Goal: Task Accomplishment & Management: Manage account settings

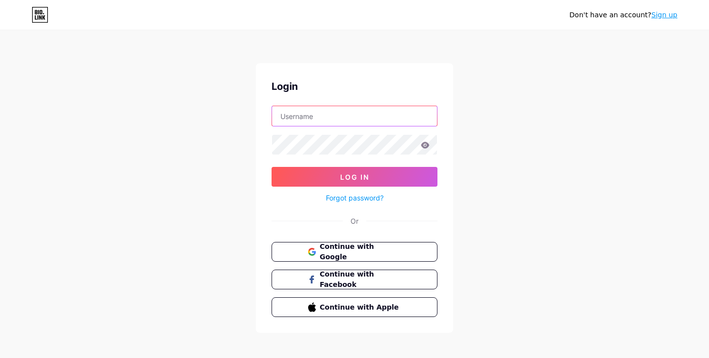
type input "oooamfestival"
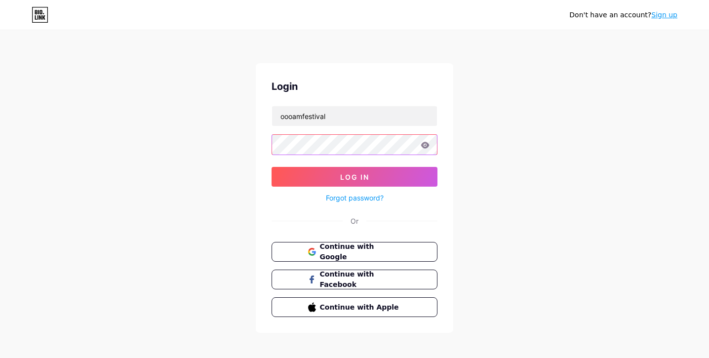
click at [354, 177] on button "Log In" at bounding box center [354, 177] width 166 height 20
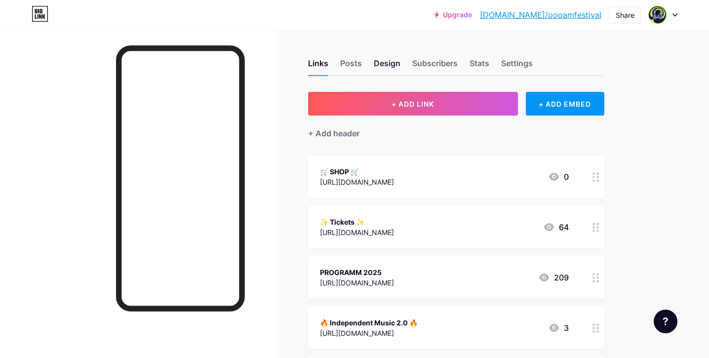
click at [385, 63] on div "Design" at bounding box center [387, 66] width 27 height 18
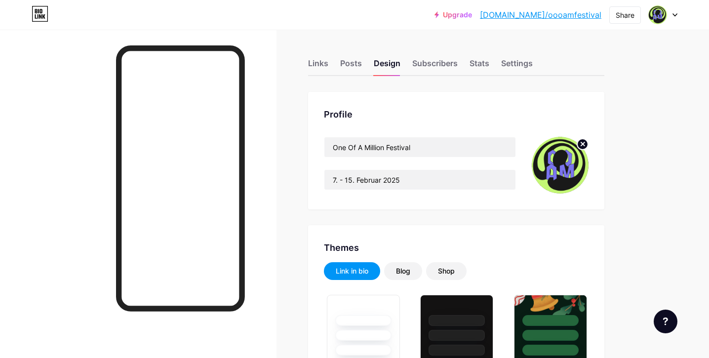
type input "#7b76ef"
type input "#c5f975"
type input "#ffffff"
click at [582, 143] on icon at bounding box center [582, 143] width 3 height 3
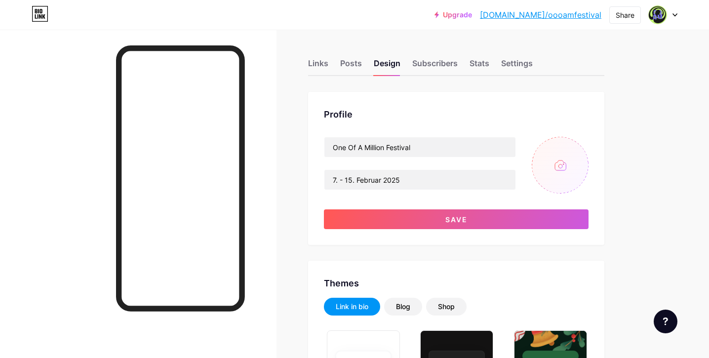
click at [559, 162] on input "file" at bounding box center [559, 165] width 57 height 57
type input "C:\fakepath\OOAM_Logo_S_Block_Profilbild.jpg"
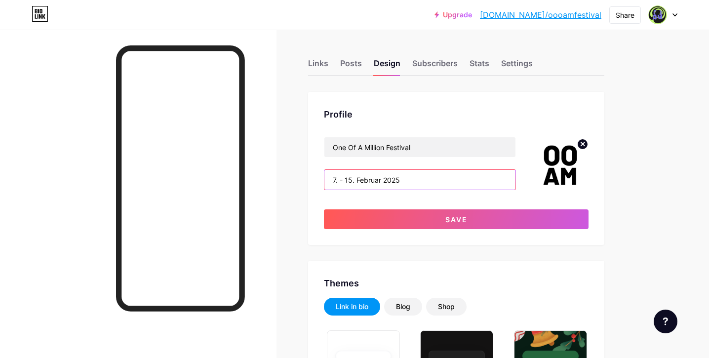
click at [402, 179] on input "7. - 15. Februar 2025" at bounding box center [419, 180] width 191 height 20
click at [335, 180] on input "7. - 15. Februar 2026" at bounding box center [419, 180] width 191 height 20
click at [352, 180] on input "6. - 15. Februar 2026" at bounding box center [419, 180] width 191 height 20
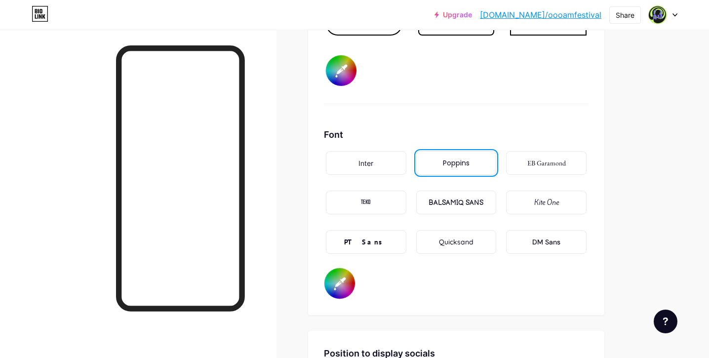
scroll to position [1688, 0]
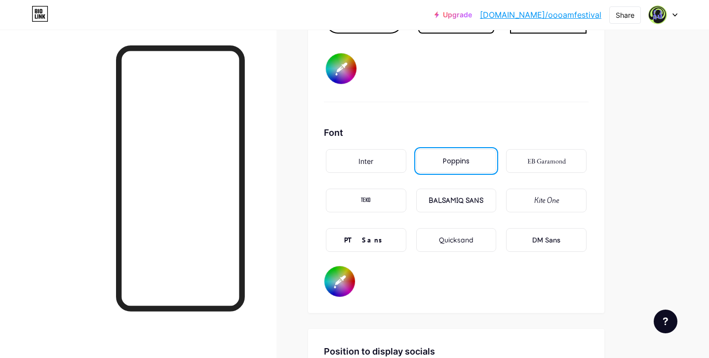
type input "6. - 14. Februar 2026"
click at [378, 244] on div "PT Sans" at bounding box center [366, 240] width 80 height 24
type input "#7b76ef"
type input "#ffffff"
type input "#7b76ef"
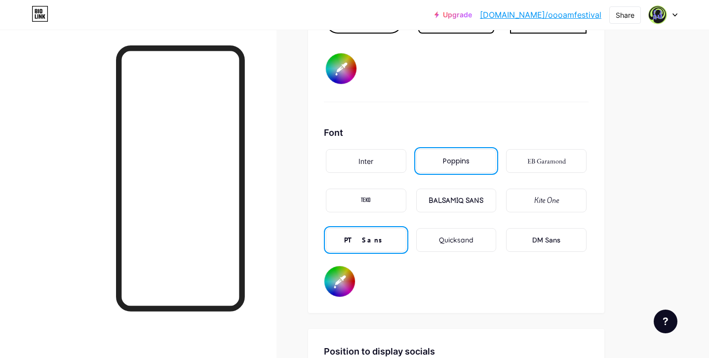
type input "#ffffff"
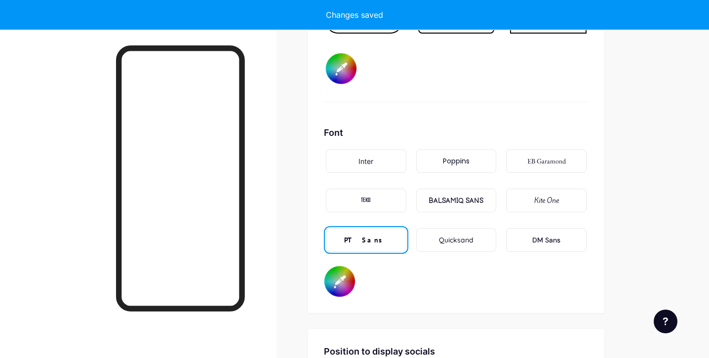
type input "#7b76ef"
type input "#ffffff"
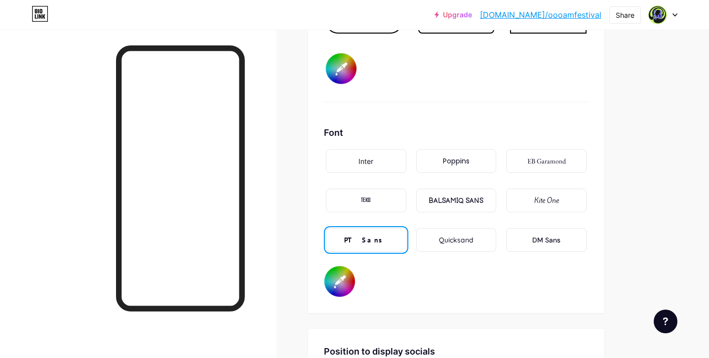
click at [444, 240] on div "Quicksand" at bounding box center [456, 240] width 35 height 10
type input "#7b76ef"
type input "#ffffff"
type input "#7b76ef"
type input "#ffffff"
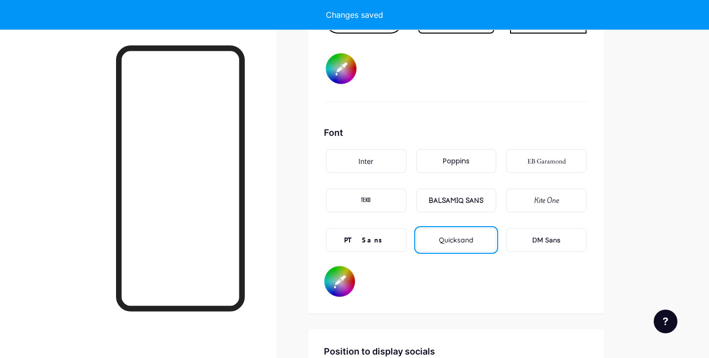
type input "#7b76ef"
type input "#ffffff"
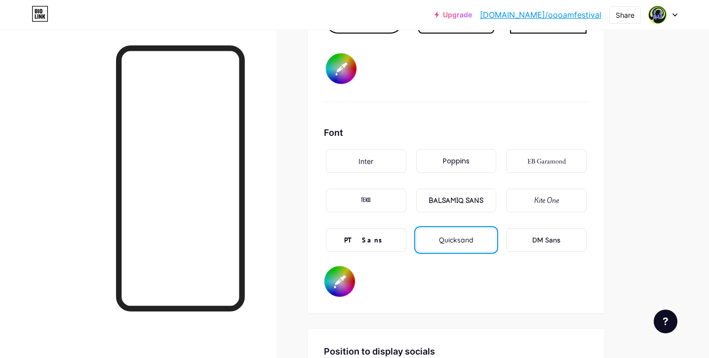
click at [545, 203] on div "Kite One" at bounding box center [546, 200] width 25 height 10
type input "#7b76ef"
type input "#ffffff"
type input "#7b76ef"
type input "#ffffff"
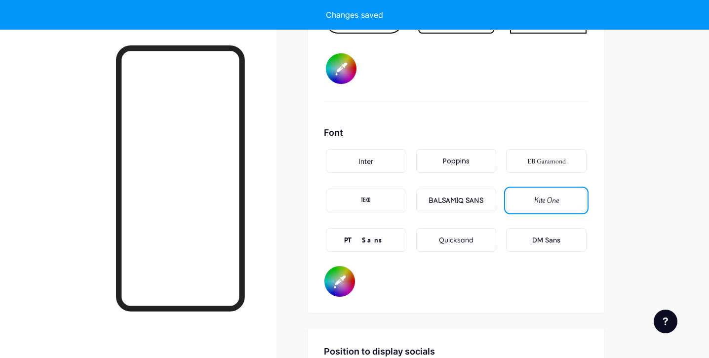
type input "#7b76ef"
type input "#ffffff"
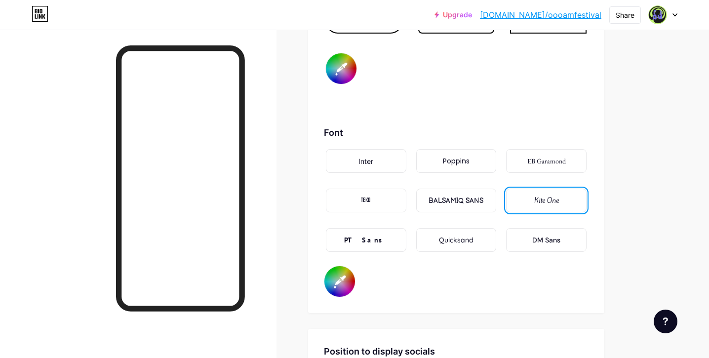
click at [559, 166] on div "EB Garamond" at bounding box center [546, 161] width 38 height 10
type input "#7b76ef"
type input "#ffffff"
type input "#7b76ef"
type input "#ffffff"
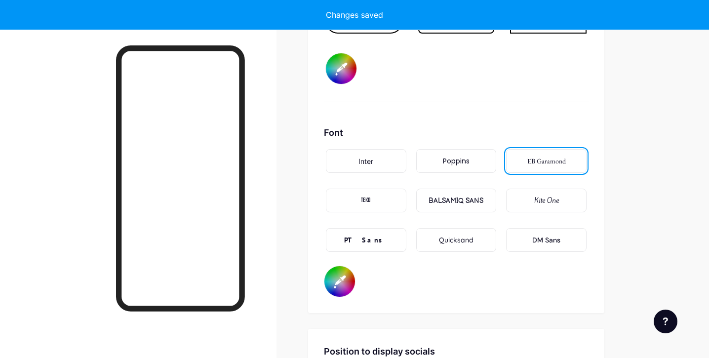
type input "#7b76ef"
type input "#ffffff"
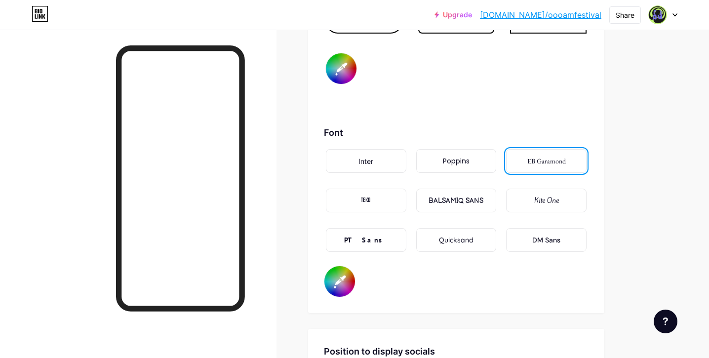
click at [383, 159] on div "Inter" at bounding box center [366, 161] width 80 height 24
type input "#7b76ef"
type input "#ffffff"
type input "#7b76ef"
type input "#ffffff"
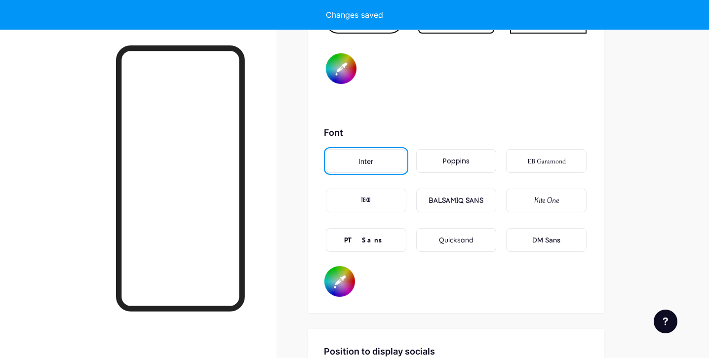
type input "#7b76ef"
type input "#ffffff"
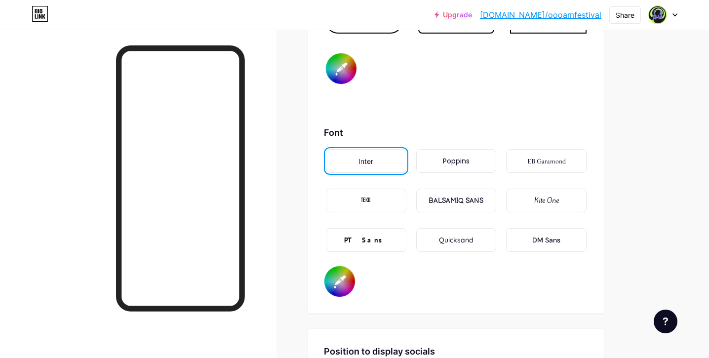
click at [453, 165] on div "Poppins" at bounding box center [456, 161] width 27 height 10
type input "#7b76ef"
type input "#ffffff"
type input "#7b76ef"
type input "#ffffff"
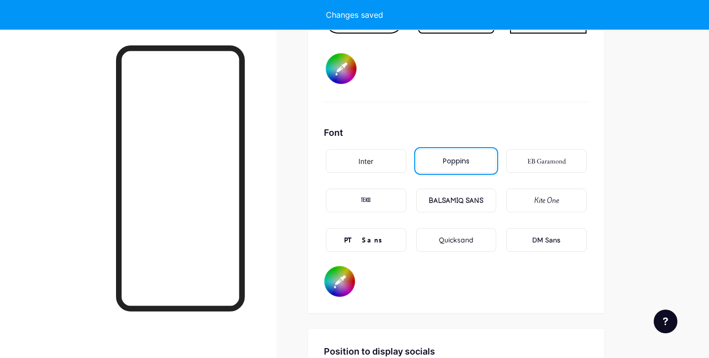
type input "#7b76ef"
type input "#ffffff"
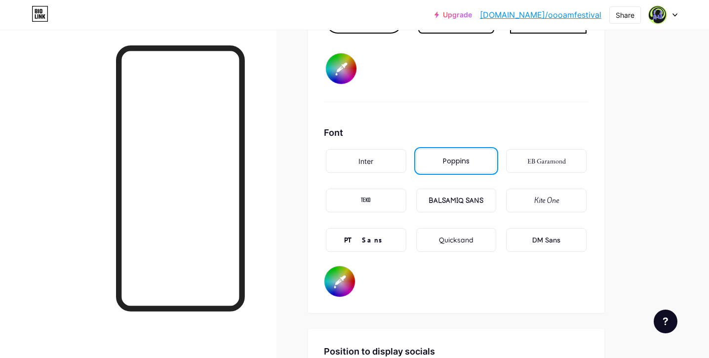
click at [544, 242] on div "DM Sans" at bounding box center [546, 240] width 28 height 10
type input "#7b76ef"
type input "#ffffff"
type input "#7b76ef"
type input "#ffffff"
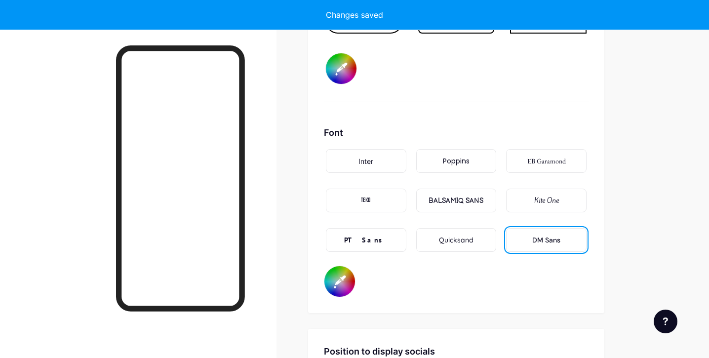
type input "#7b76ef"
type input "#ffffff"
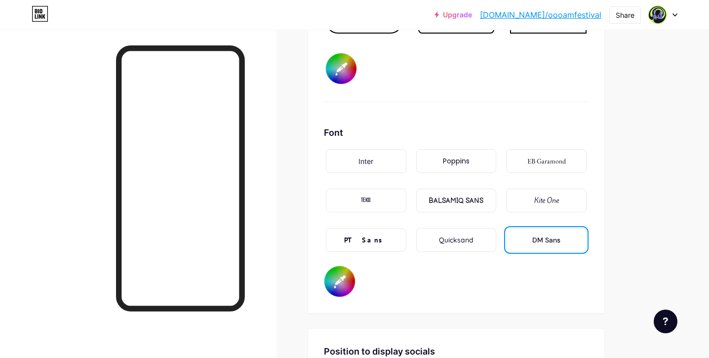
click at [382, 239] on div "PT Sans" at bounding box center [366, 240] width 80 height 24
type input "#7b76ef"
type input "#ffffff"
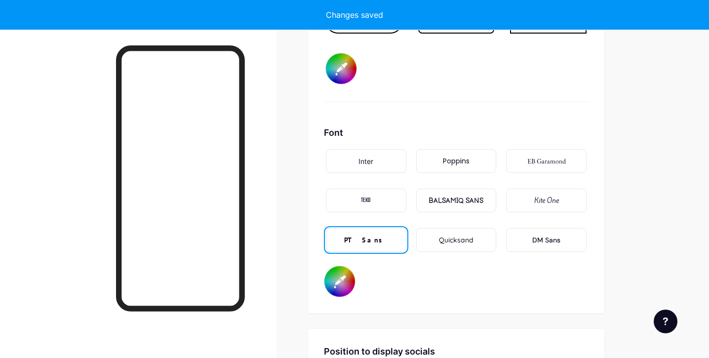
type input "#7b76ef"
type input "#ffffff"
click at [453, 203] on div "BALSAMIQ SANS" at bounding box center [455, 200] width 55 height 10
type input "#7b76ef"
type input "#ffffff"
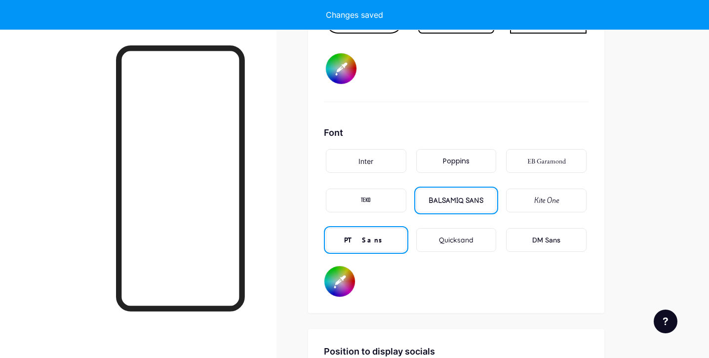
type input "#7b76ef"
type input "#ffffff"
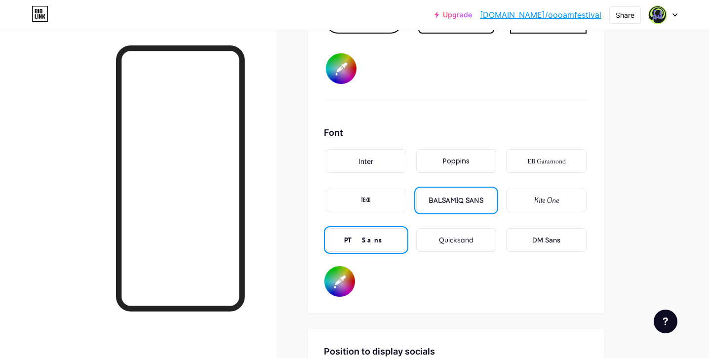
type input "#7b76ef"
type input "#ffffff"
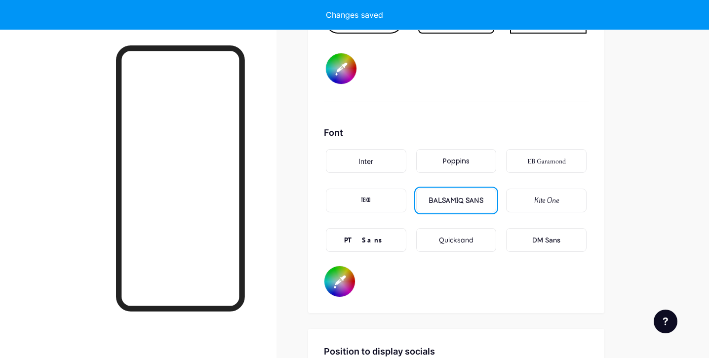
type input "#7b76ef"
type input "#ffffff"
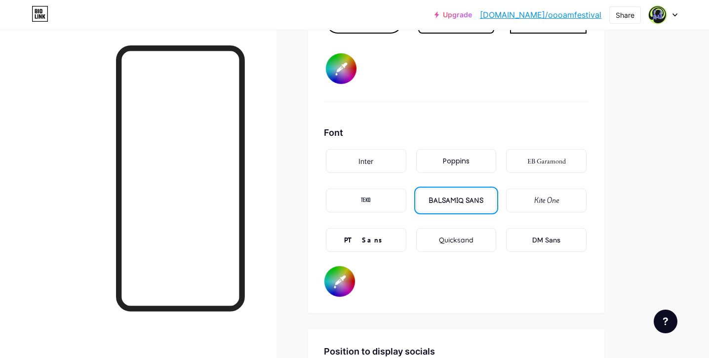
click at [452, 163] on div "Poppins" at bounding box center [456, 161] width 27 height 10
type input "#7b76ef"
type input "#ffffff"
type input "#7b76ef"
type input "#ffffff"
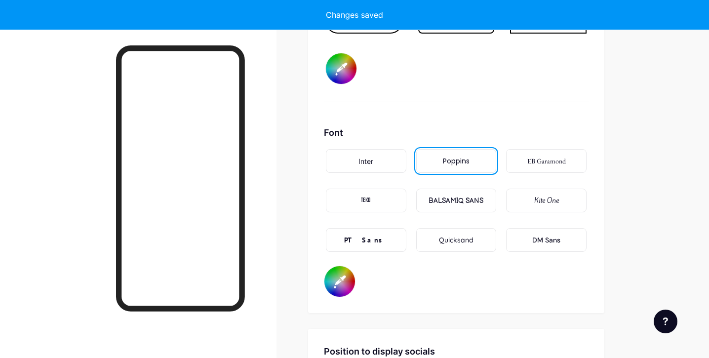
type input "#7b76ef"
type input "#ffffff"
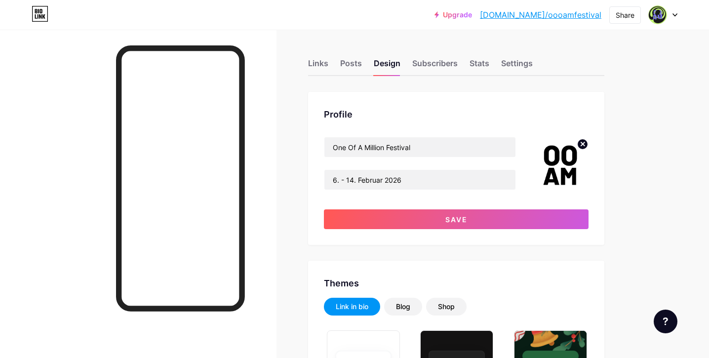
scroll to position [0, 0]
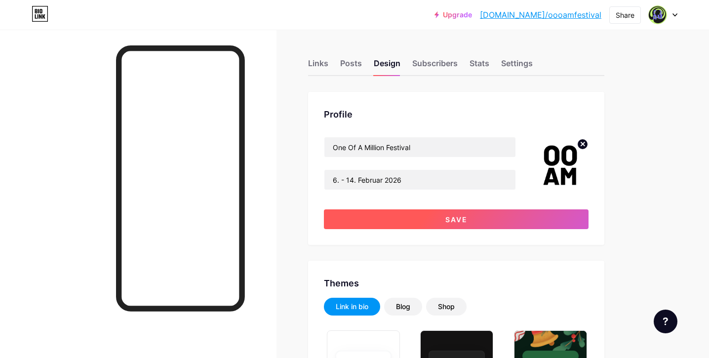
click at [452, 217] on span "Save" at bounding box center [456, 219] width 22 height 8
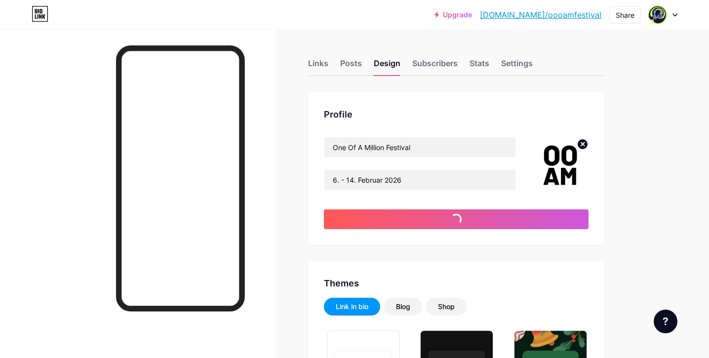
type input "#7b76ef"
type input "#ffffff"
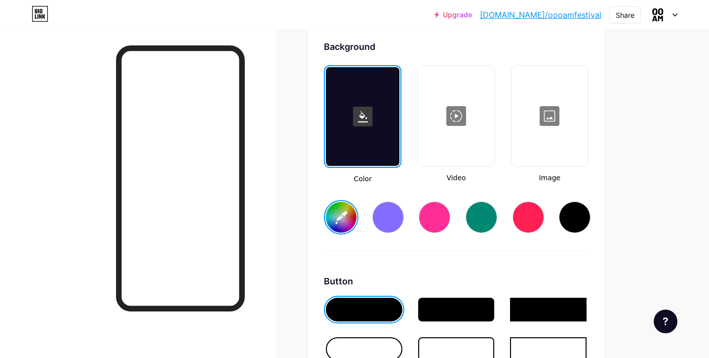
scroll to position [1329, 0]
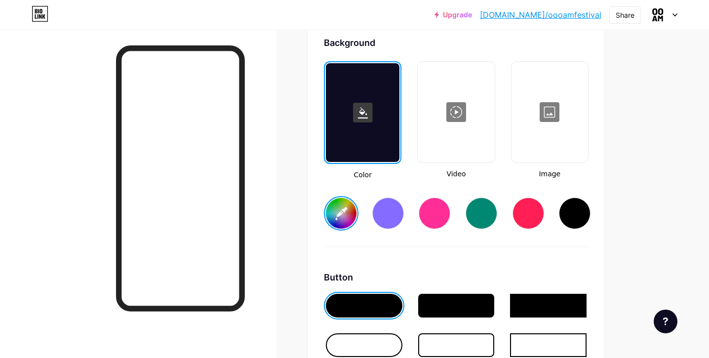
click at [340, 212] on input "#7b76ef" at bounding box center [341, 213] width 31 height 31
type input "#f27e8f"
type input "#ffffff"
type input "#f27e8f"
type input "#ffffff"
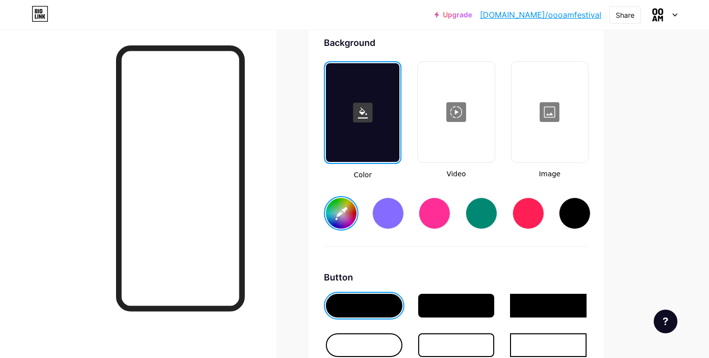
type input "#f27e8f"
type input "#ffffff"
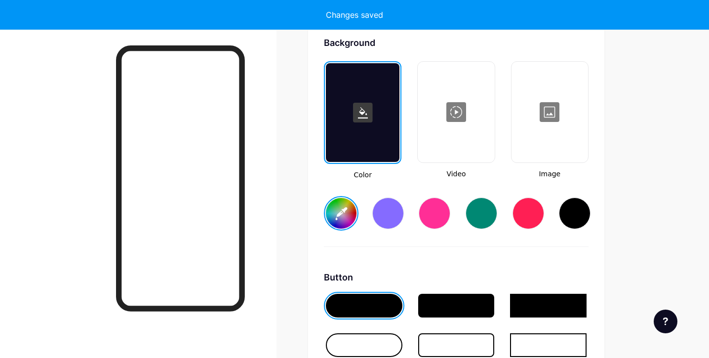
type input "#f27e8f"
type input "#ffffff"
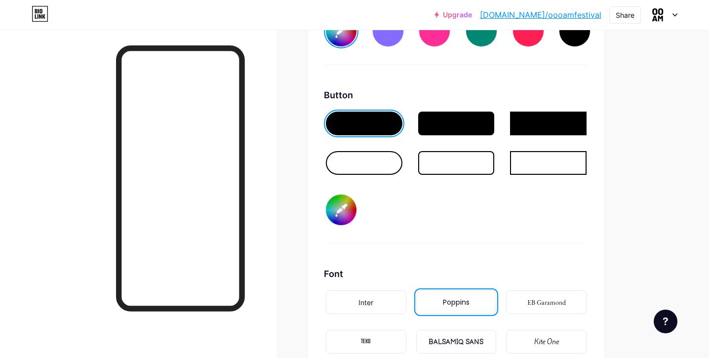
scroll to position [1512, 0]
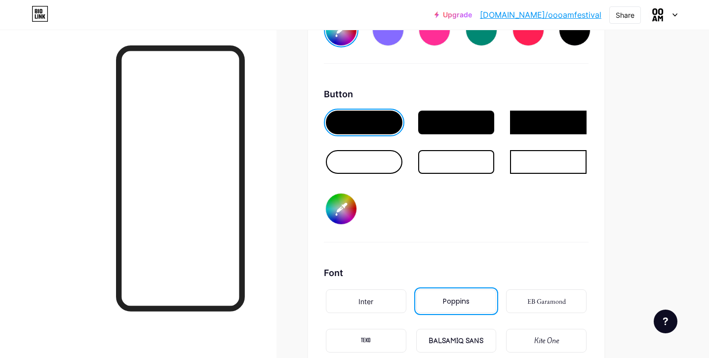
click at [343, 214] on input "#c5f975" at bounding box center [341, 208] width 31 height 31
type input "#f7efe9"
type input "#f27e8f"
type input "#ffffff"
type input "#f27e8f"
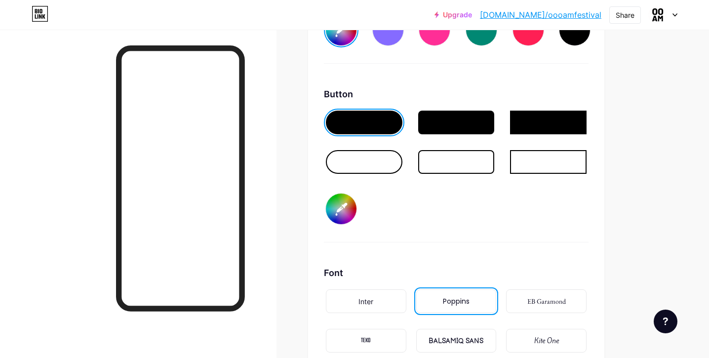
type input "#ffffff"
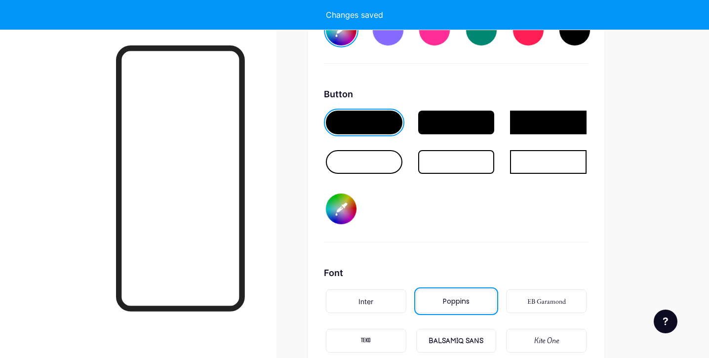
type input "#f27e8f"
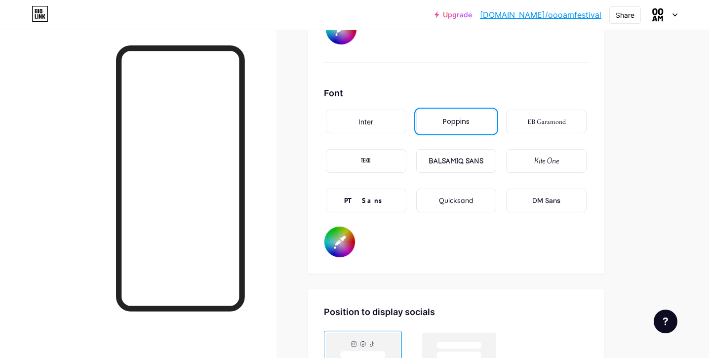
scroll to position [1703, 0]
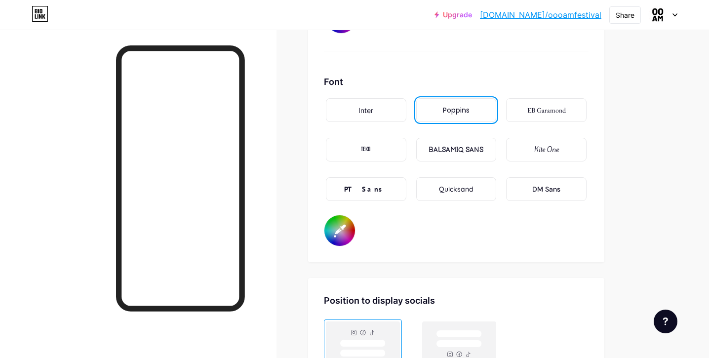
click at [347, 234] on input "#ffffff" at bounding box center [339, 230] width 31 height 31
type input "#312e18"
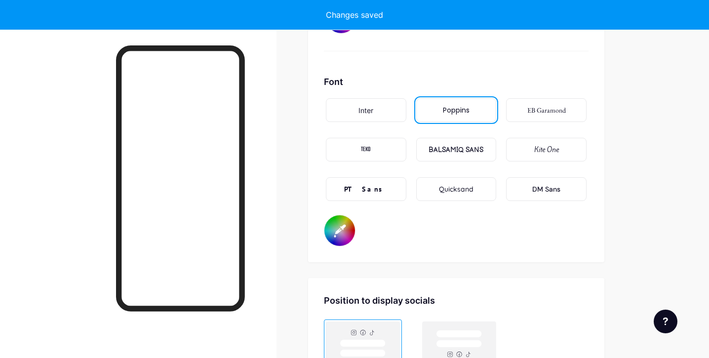
type input "#f27e8f"
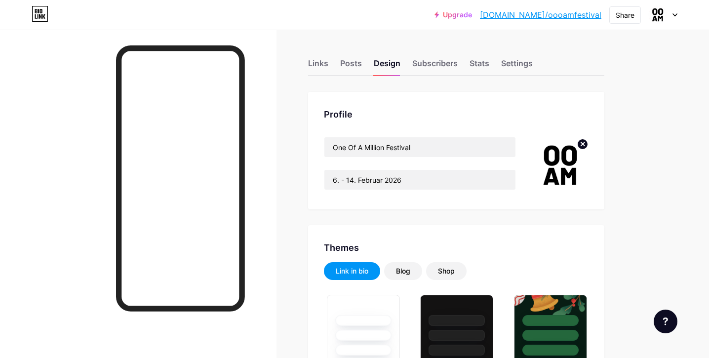
scroll to position [0, 0]
click at [344, 65] on div "Posts" at bounding box center [351, 66] width 22 height 18
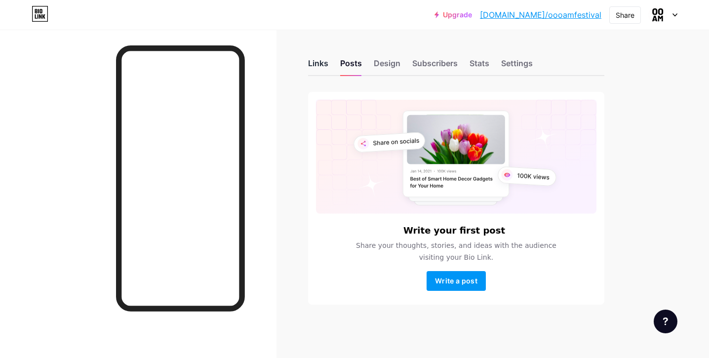
click at [317, 67] on div "Links" at bounding box center [318, 66] width 20 height 18
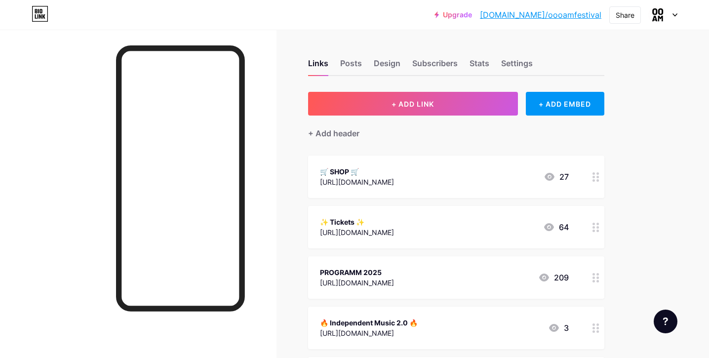
drag, startPoint x: 393, startPoint y: 220, endPoint x: 397, endPoint y: 193, distance: 26.4
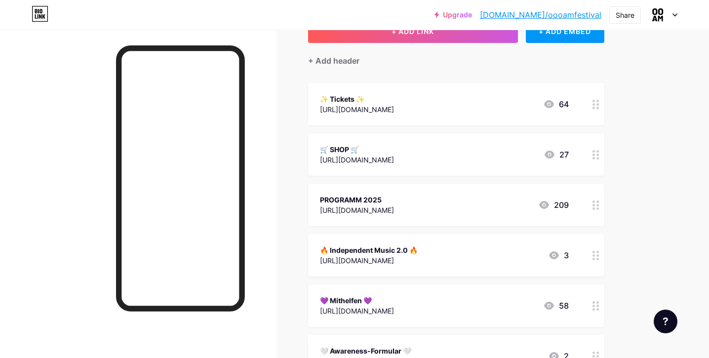
scroll to position [73, 0]
click at [550, 305] on icon at bounding box center [549, 305] width 12 height 12
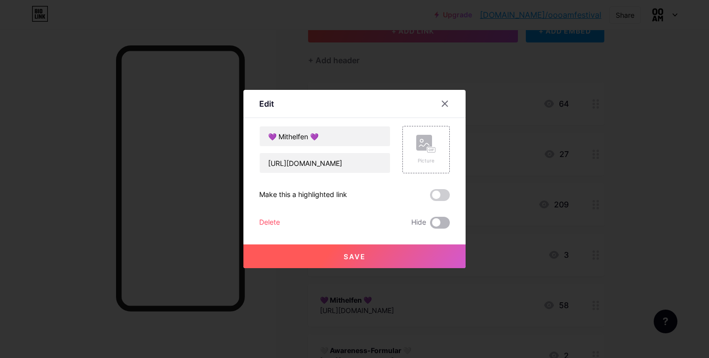
click at [436, 219] on span at bounding box center [440, 223] width 20 height 12
click at [430, 225] on input "checkbox" at bounding box center [430, 225] width 0 height 0
click at [406, 256] on button "Save" at bounding box center [354, 256] width 222 height 24
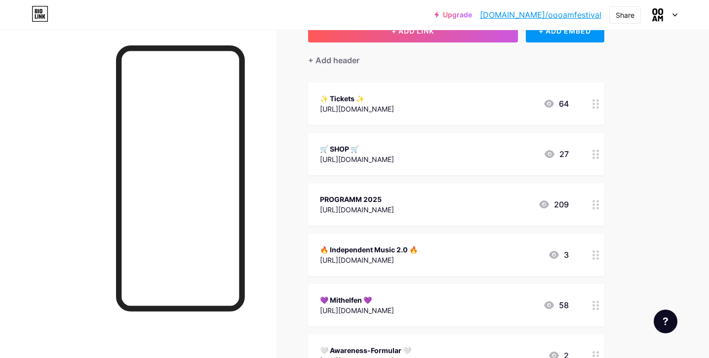
click at [554, 256] on icon at bounding box center [554, 255] width 12 height 12
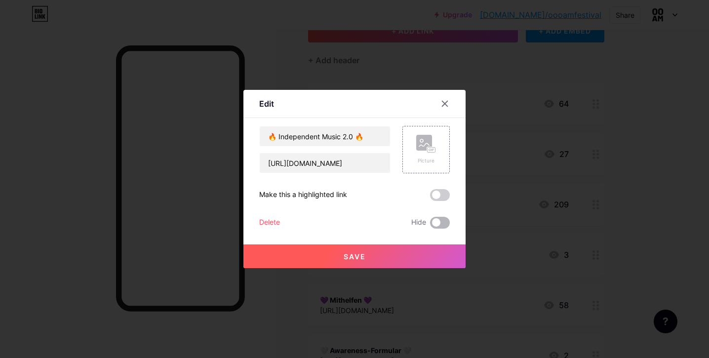
click at [437, 221] on span at bounding box center [440, 223] width 20 height 12
click at [430, 225] on input "checkbox" at bounding box center [430, 225] width 0 height 0
click at [402, 259] on button "Save" at bounding box center [354, 256] width 222 height 24
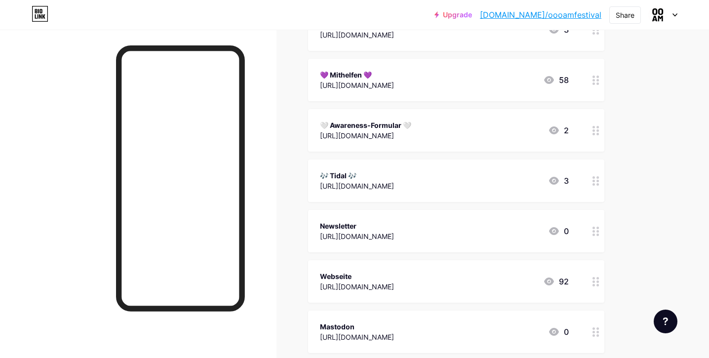
scroll to position [298, 0]
drag, startPoint x: 593, startPoint y: 231, endPoint x: 590, endPoint y: 146, distance: 85.4
click at [590, 146] on span "✨ Tickets ✨ [URL][DOMAIN_NAME] 64 🛒 SHOP 🛒 [URL][DOMAIN_NAME] 27 PROGRAMM 2025 …" at bounding box center [456, 131] width 296 height 546
click at [634, 203] on div "Links Posts Design Subscribers Stats Settings + ADD LINK + ADD EMBED + Add head…" at bounding box center [322, 125] width 645 height 787
click at [552, 180] on icon at bounding box center [554, 181] width 12 height 12
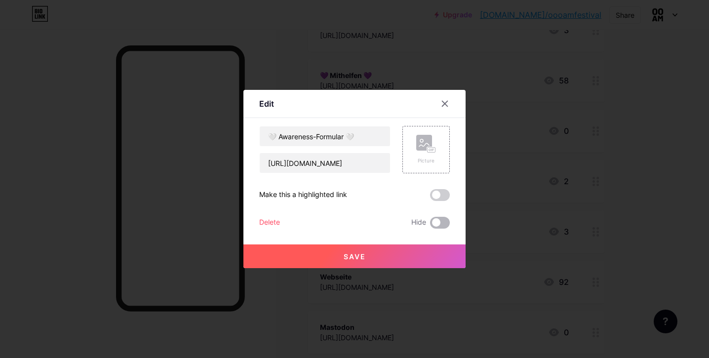
click at [440, 223] on span at bounding box center [440, 223] width 20 height 12
click at [430, 225] on input "checkbox" at bounding box center [430, 225] width 0 height 0
click at [419, 256] on button "Save" at bounding box center [354, 256] width 222 height 24
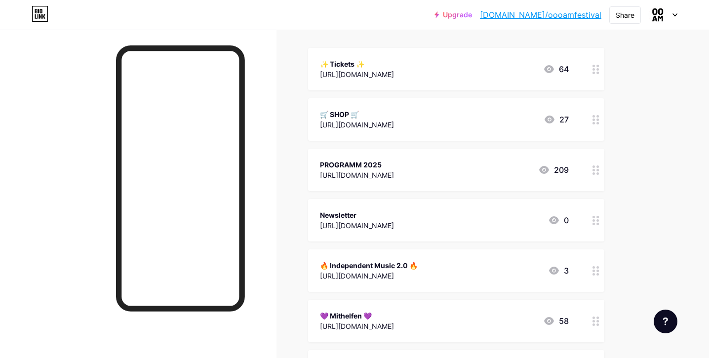
scroll to position [101, 0]
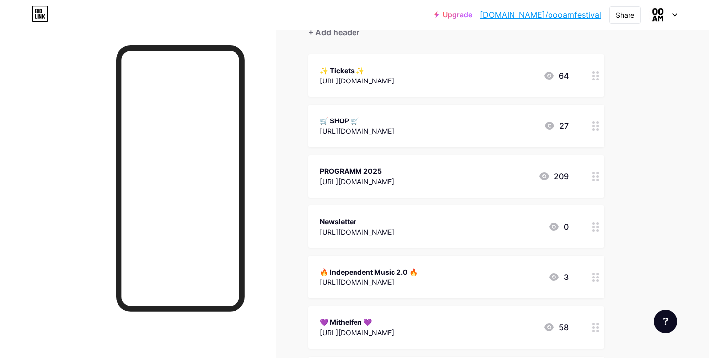
drag, startPoint x: 591, startPoint y: 227, endPoint x: 590, endPoint y: 115, distance: 112.0
click at [590, 115] on span "✨ Tickets ✨ [URL][DOMAIN_NAME] 64 🛒 SHOP 🛒 [URL][DOMAIN_NAME] 27 PROGRAMM 2025 …" at bounding box center [456, 327] width 296 height 546
click at [623, 174] on div "Links Posts Design Subscribers Stats Settings + ADD LINK + ADD EMBED + Add head…" at bounding box center [322, 321] width 645 height 787
click at [352, 118] on div "Newsletter" at bounding box center [357, 120] width 74 height 10
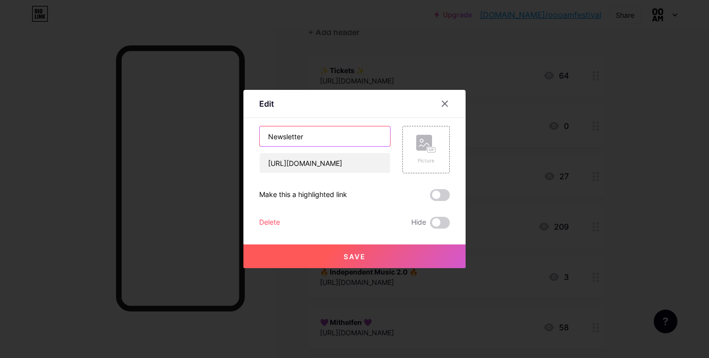
click at [266, 137] on input "Newsletter" at bounding box center [325, 136] width 130 height 20
click at [336, 137] on input "💌 Newsletter" at bounding box center [325, 136] width 130 height 20
type input "💌 Newsletter 💌"
click at [350, 257] on span "Save" at bounding box center [354, 256] width 22 height 8
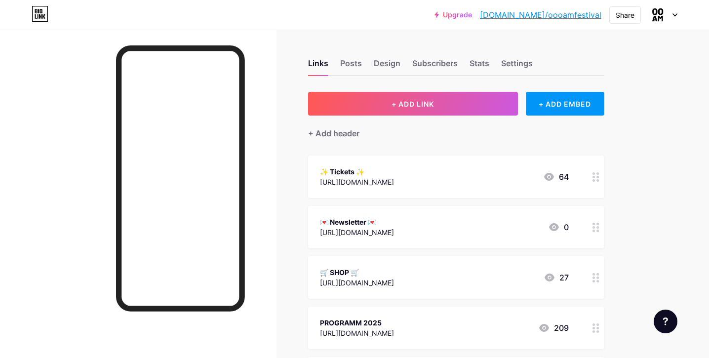
scroll to position [0, 0]
click at [547, 176] on icon at bounding box center [549, 177] width 10 height 8
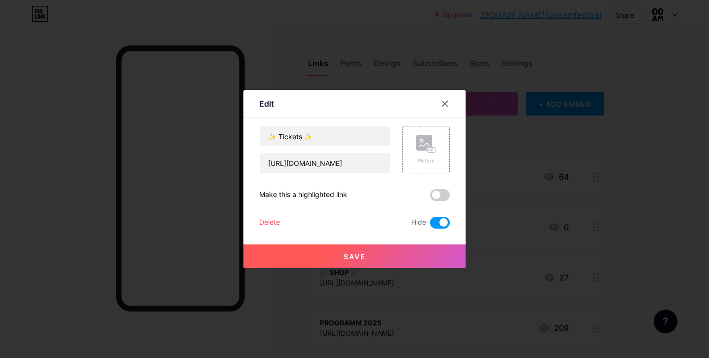
click at [438, 222] on span at bounding box center [440, 223] width 20 height 12
click at [430, 225] on input "checkbox" at bounding box center [430, 225] width 0 height 0
click at [411, 256] on button "Save" at bounding box center [354, 256] width 222 height 24
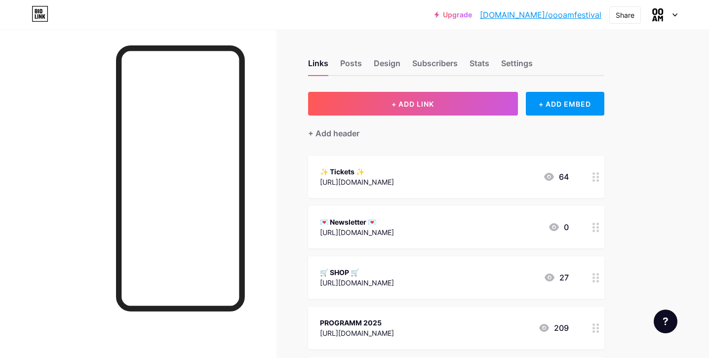
click at [394, 178] on div "[URL][DOMAIN_NAME]" at bounding box center [357, 182] width 74 height 10
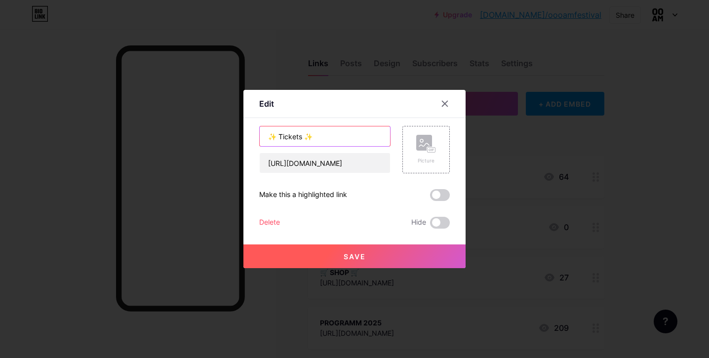
drag, startPoint x: 302, startPoint y: 139, endPoint x: 281, endPoint y: 138, distance: 21.7
click at [281, 138] on input "✨ Tickets ✨" at bounding box center [325, 136] width 130 height 20
drag, startPoint x: 277, startPoint y: 137, endPoint x: 255, endPoint y: 137, distance: 22.2
click at [255, 137] on div "Edit Content YouTube Play YouTube video without leaving your page. ADD Vimeo Pl…" at bounding box center [354, 179] width 222 height 178
click at [325, 137] on input "🔥 Steilpässe ✨" at bounding box center [325, 136] width 130 height 20
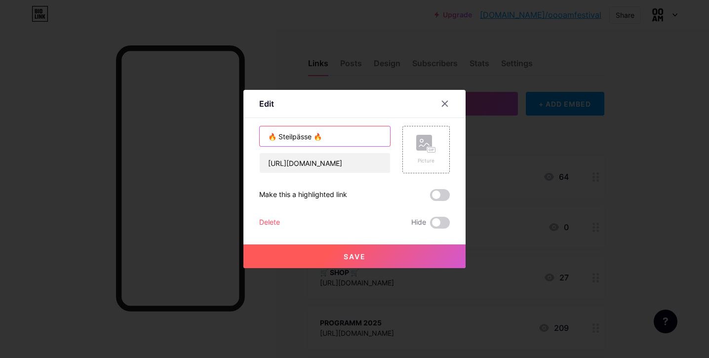
type input "🔥 Steilpässe 🔥"
click at [362, 256] on span "Save" at bounding box center [354, 256] width 22 height 8
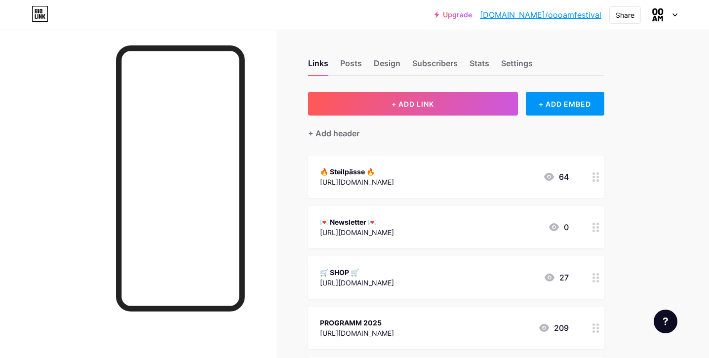
click at [353, 170] on div "🔥 Steilpässe 🔥" at bounding box center [357, 171] width 74 height 10
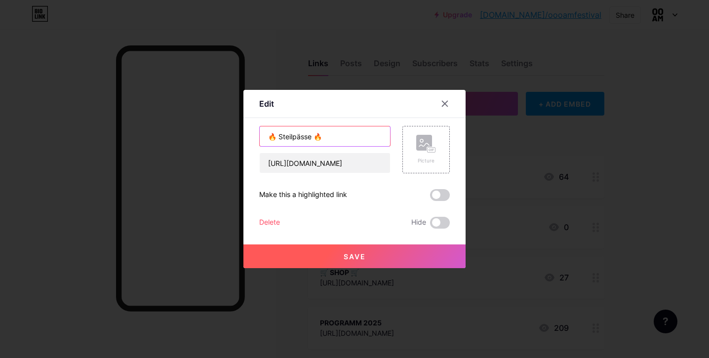
click at [283, 138] on input "🔥 Steilpässe 🔥" at bounding box center [325, 136] width 130 height 20
click at [354, 257] on span "Save" at bounding box center [354, 256] width 22 height 8
